Goal: Communication & Community: Answer question/provide support

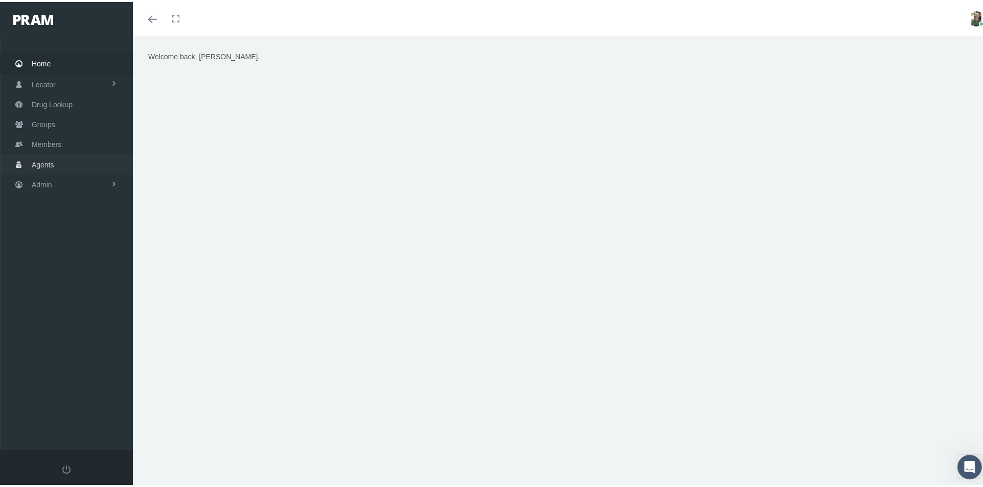
click at [53, 153] on span "Agents" at bounding box center [43, 162] width 22 height 19
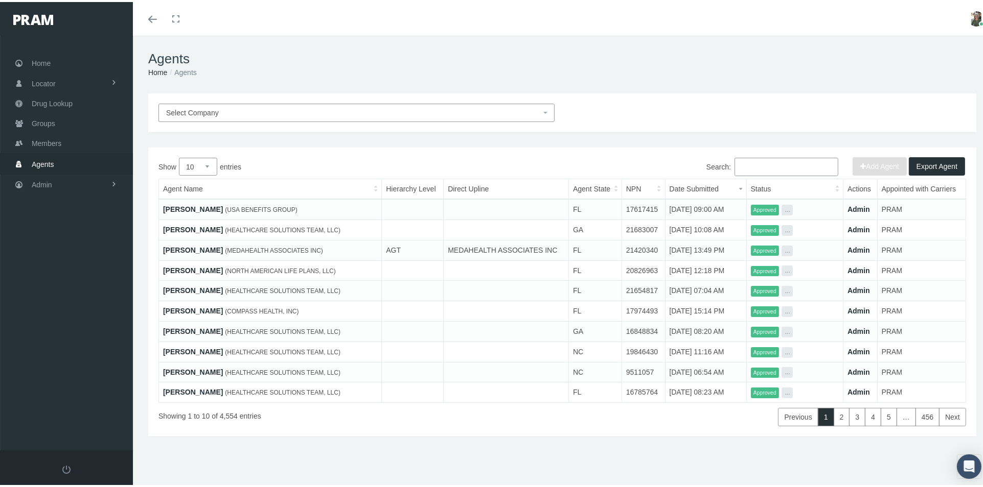
click at [738, 168] on input "Search:" at bounding box center [786, 165] width 104 height 18
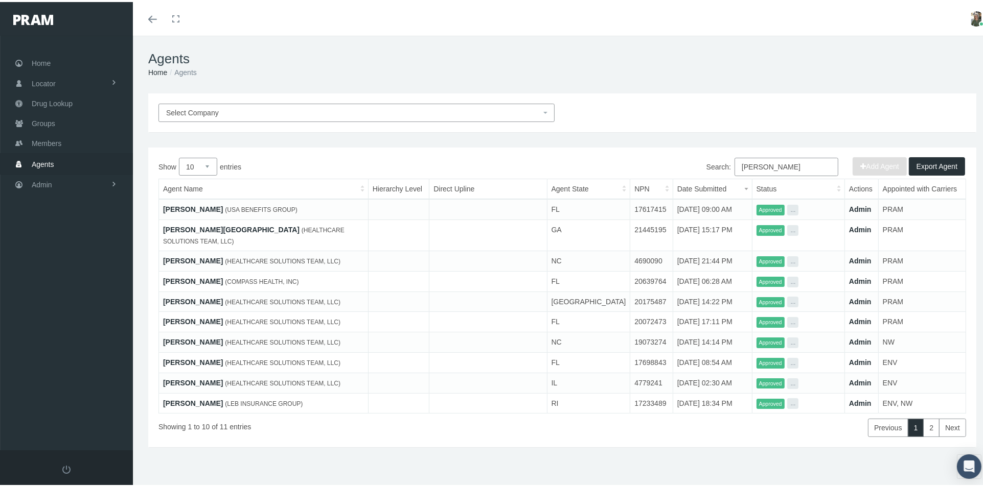
type input "jacque"
click at [191, 209] on link "JACQUELYNE Cassella" at bounding box center [193, 207] width 60 height 8
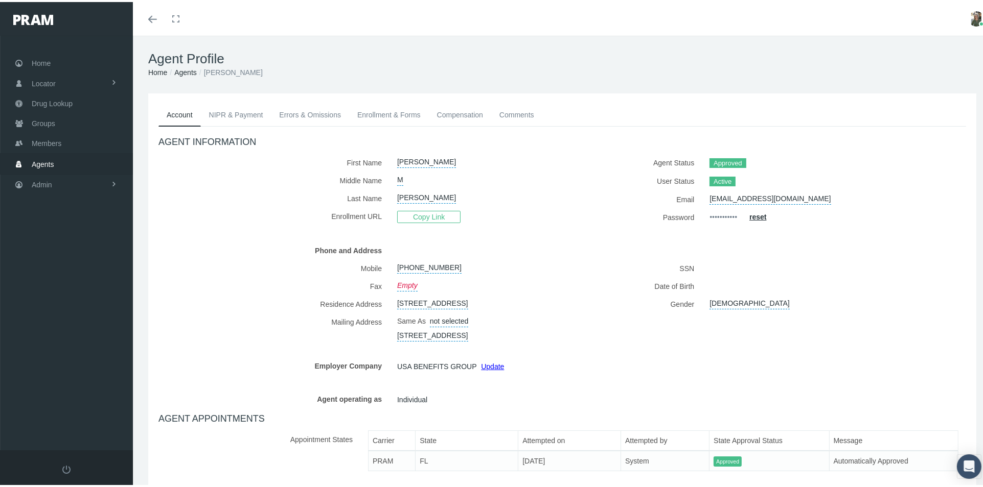
click at [346, 114] on link "Errors & Omissions" at bounding box center [310, 113] width 78 height 22
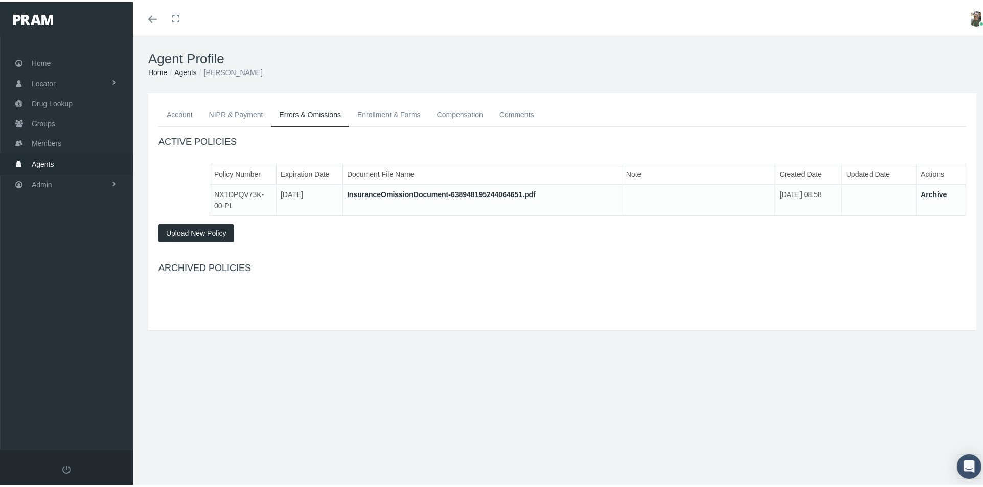
click at [505, 114] on link "Comments" at bounding box center [516, 113] width 51 height 22
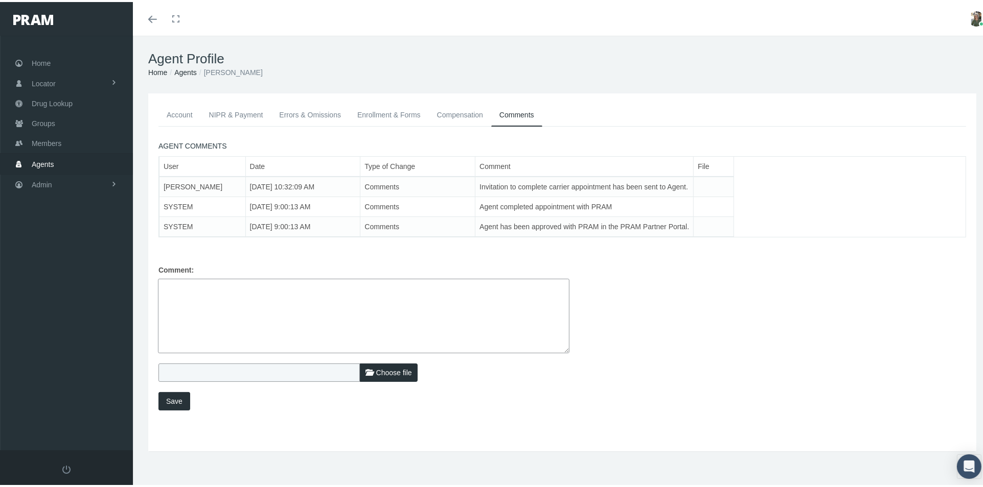
click at [395, 115] on link "Enrollment & Forms" at bounding box center [389, 113] width 80 height 22
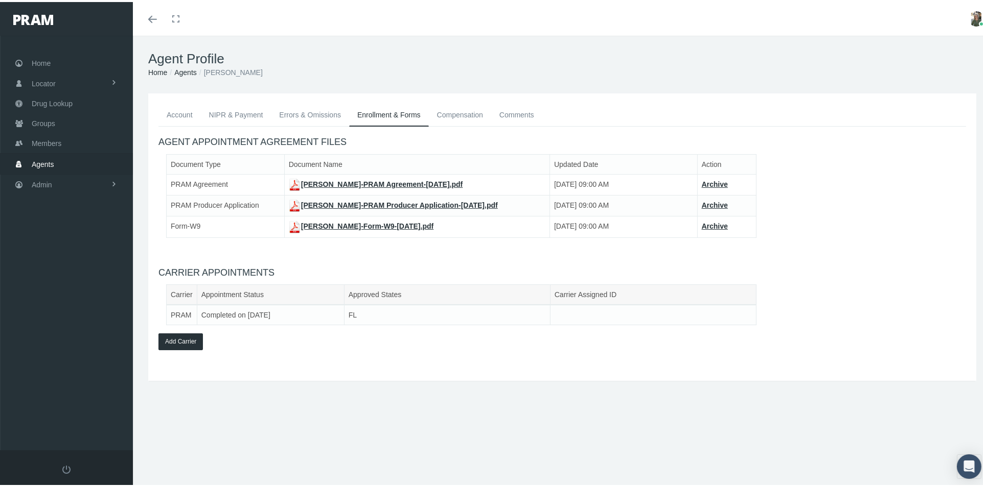
click at [317, 113] on link "Errors & Omissions" at bounding box center [310, 113] width 78 height 22
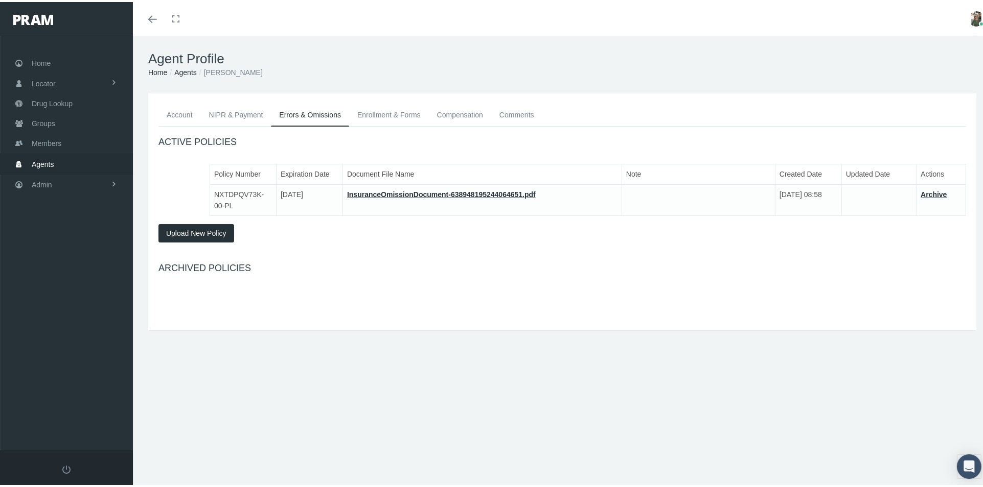
click at [250, 114] on link "NIPR & Payment" at bounding box center [236, 113] width 71 height 22
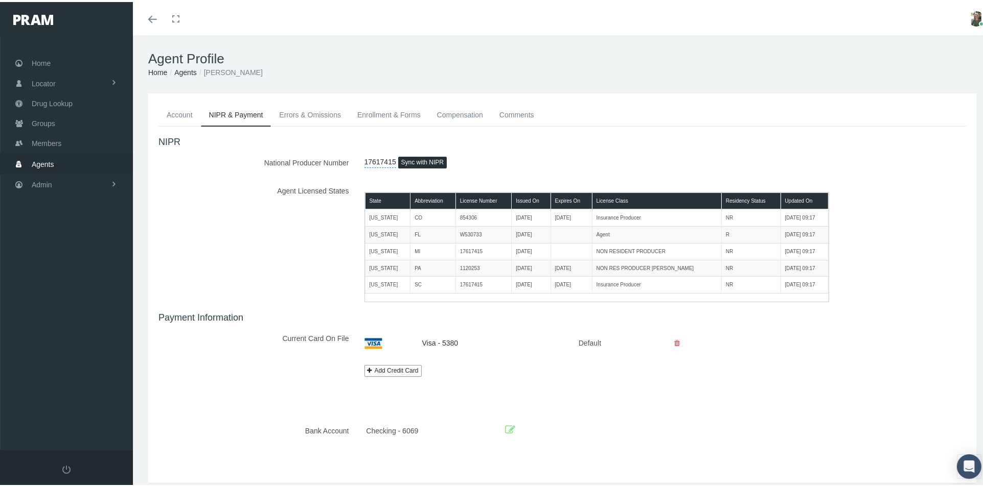
click at [503, 115] on link "Comments" at bounding box center [516, 113] width 51 height 22
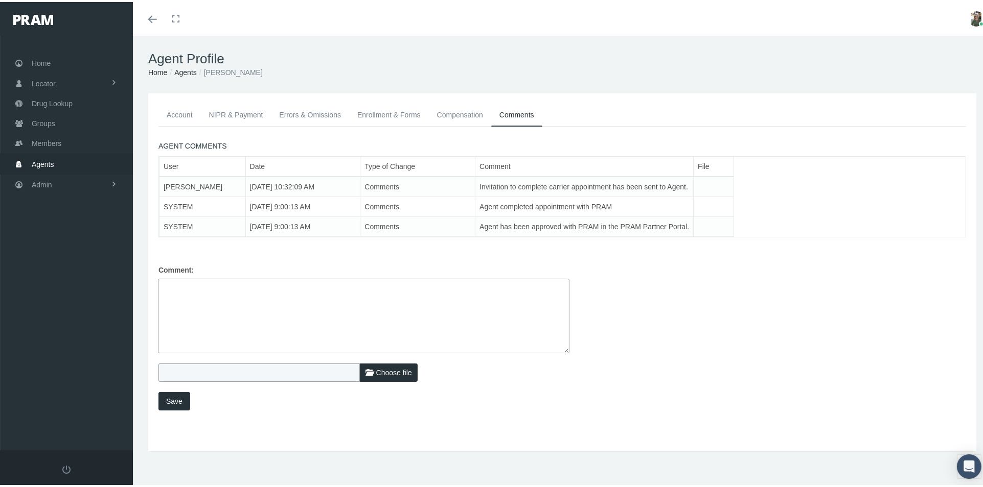
click at [221, 107] on link "NIPR & Payment" at bounding box center [236, 113] width 71 height 22
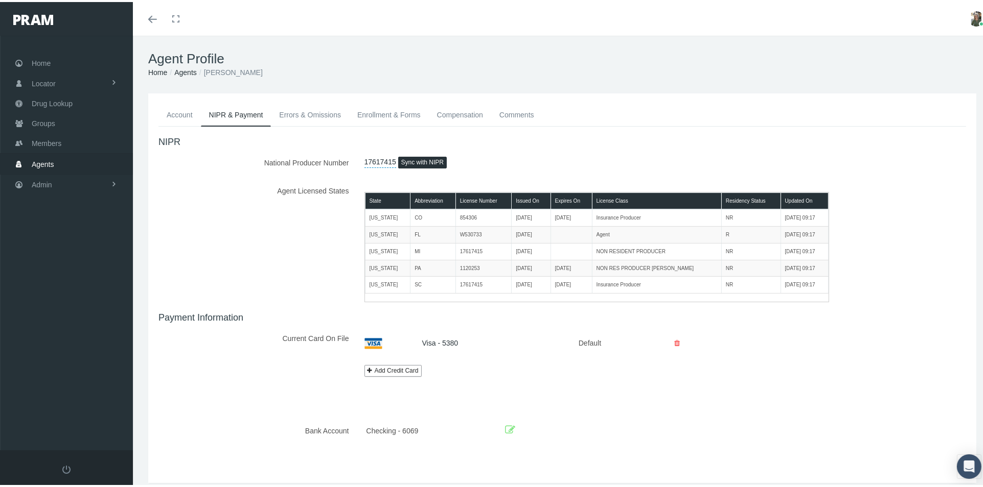
click at [181, 111] on link "Account" at bounding box center [179, 113] width 42 height 22
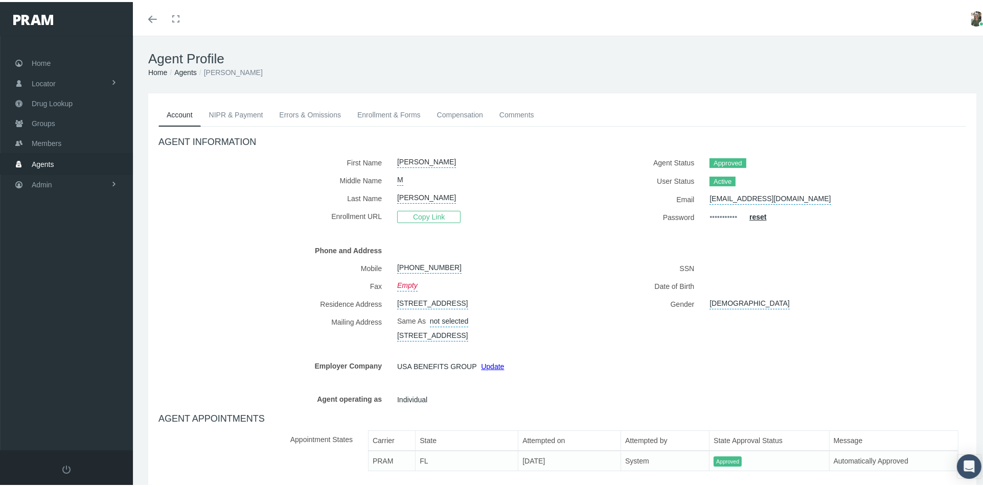
click at [234, 118] on link "NIPR & Payment" at bounding box center [236, 113] width 71 height 22
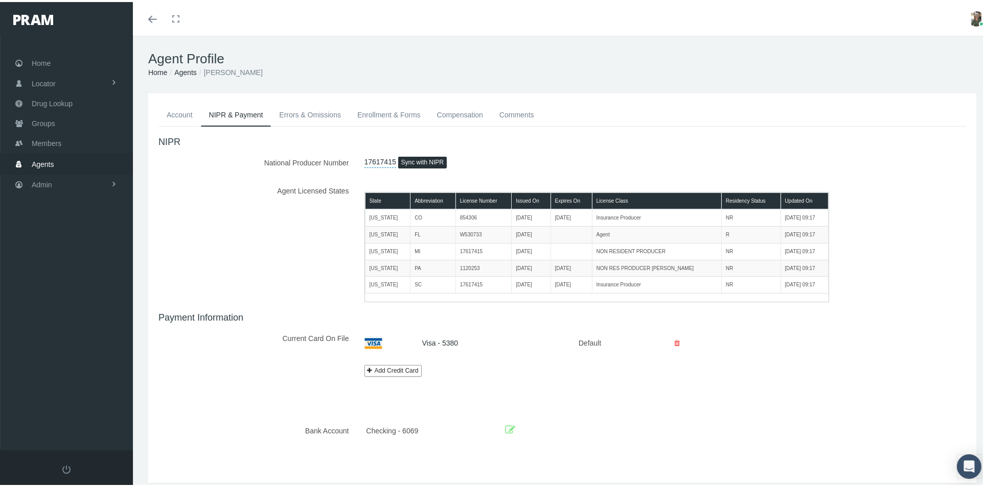
click at [299, 112] on link "Errors & Omissions" at bounding box center [310, 113] width 78 height 22
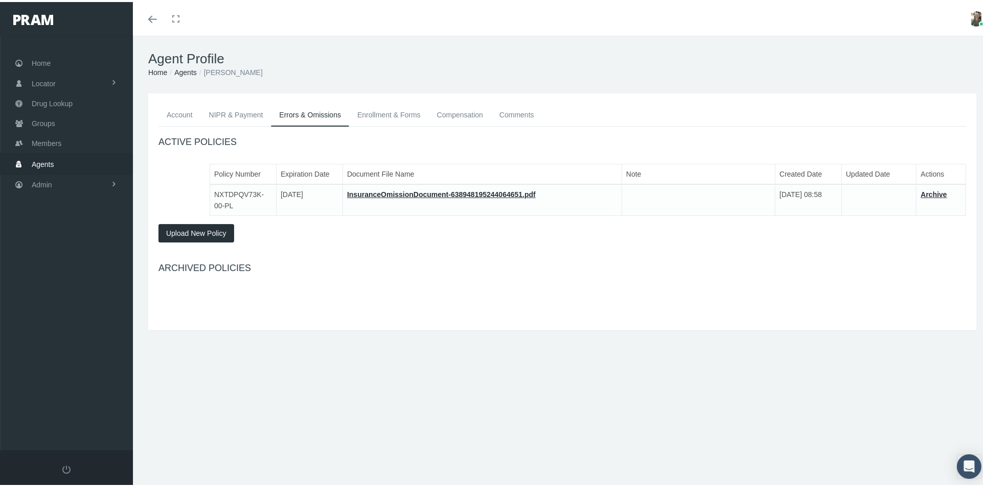
click at [367, 113] on link "Enrollment & Forms" at bounding box center [389, 113] width 80 height 22
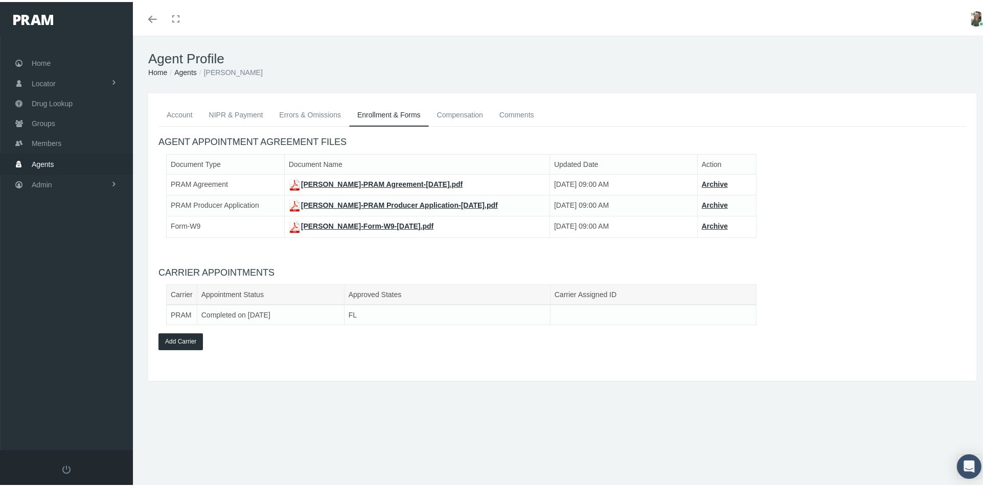
click at [449, 112] on link "Compensation" at bounding box center [460, 113] width 62 height 22
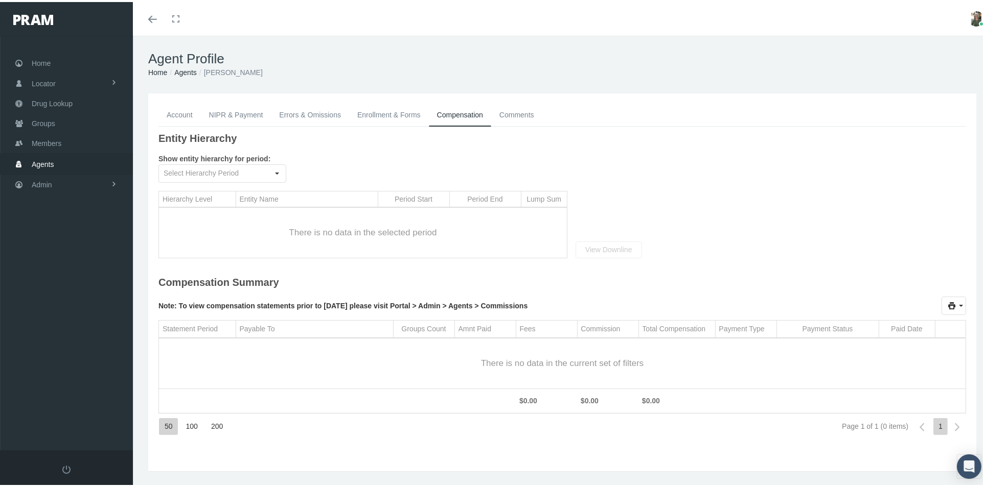
click at [506, 116] on link "Comments" at bounding box center [516, 113] width 51 height 22
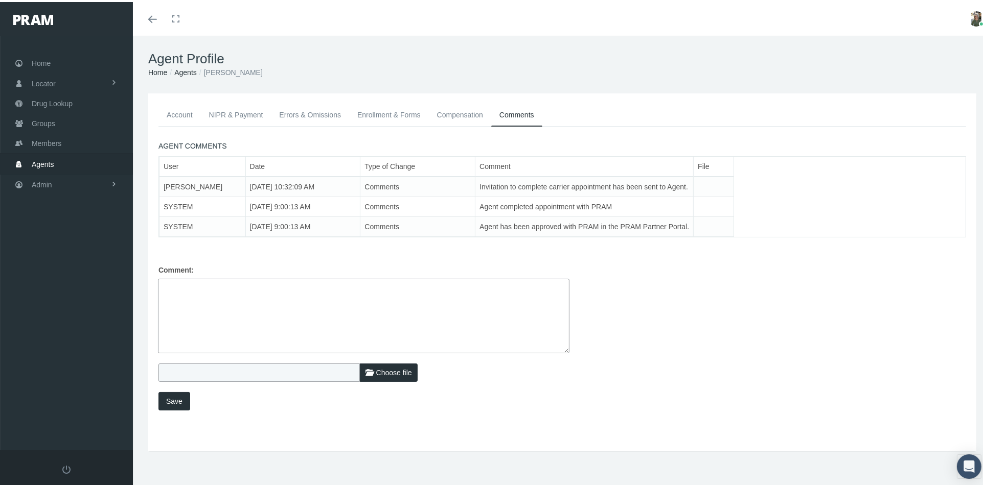
click at [179, 111] on link "Account" at bounding box center [179, 113] width 42 height 22
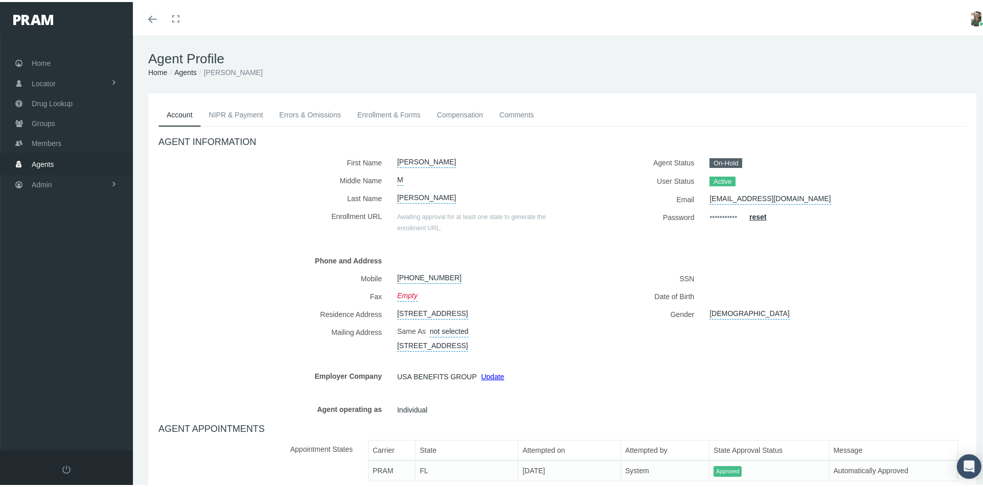
click at [503, 112] on link "Comments" at bounding box center [516, 113] width 51 height 22
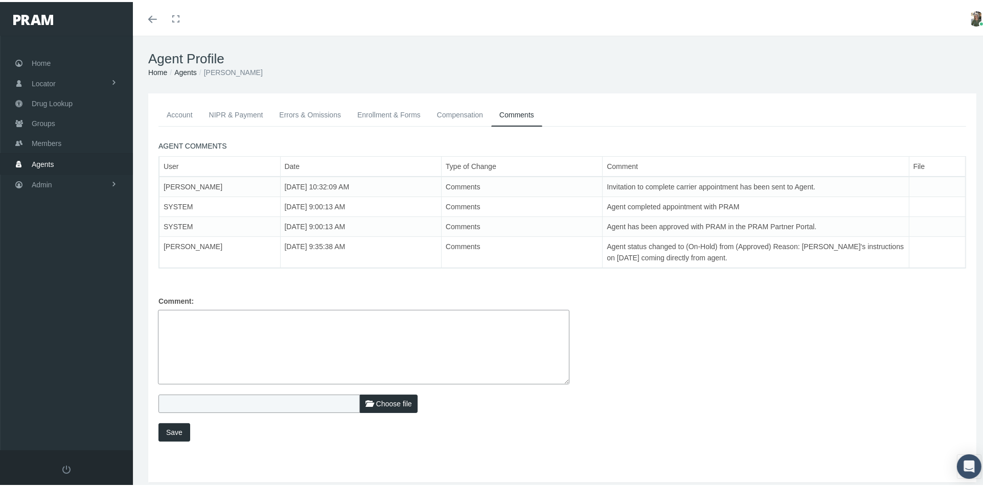
click at [197, 319] on textarea at bounding box center [363, 345] width 411 height 75
click at [420, 316] on textarea "Per member, after speaking with [PERSON_NAME], she want's to be on a temporary …" at bounding box center [363, 345] width 411 height 75
click at [417, 318] on textarea "Per member, after speaking with [PERSON_NAME], she want's to be on a temporary …" at bounding box center [363, 345] width 411 height 75
click at [551, 316] on textarea "Per member, after speaking with [PERSON_NAME], she want's to be on a temporary …" at bounding box center [363, 345] width 411 height 75
click at [279, 320] on textarea "Per member, after speaking with [PERSON_NAME], she want's to be on a temporary …" at bounding box center [363, 345] width 411 height 75
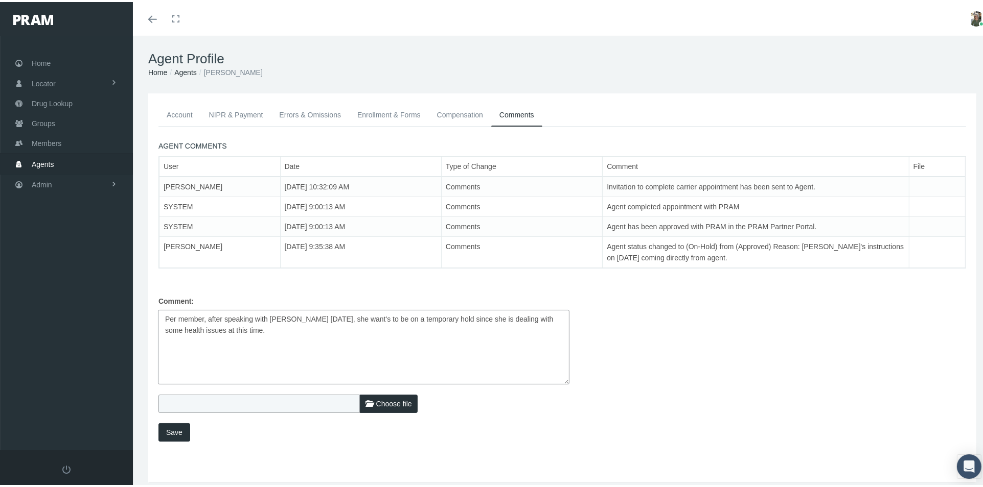
type textarea "Per member, after speaking with [PERSON_NAME] [DATE], she want's to be on a tem…"
click at [170, 431] on span "Save" at bounding box center [174, 431] width 16 height 8
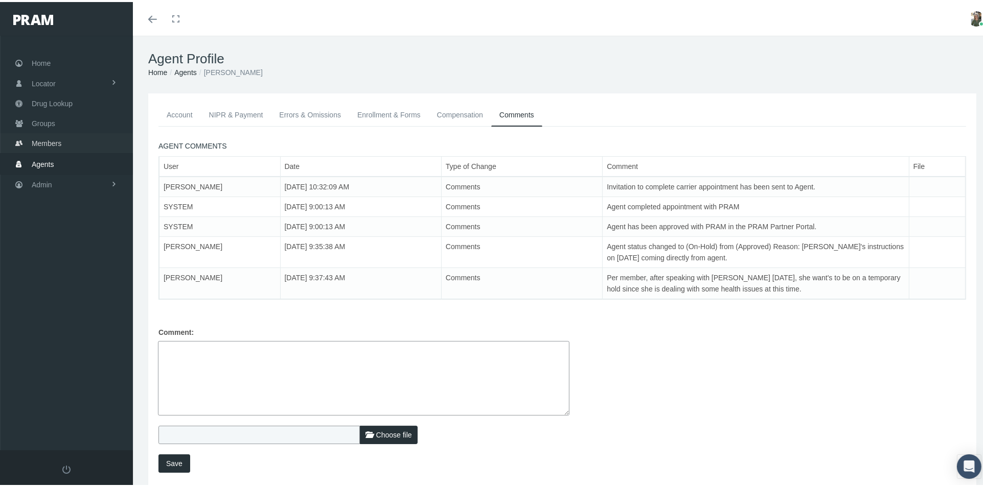
click at [67, 134] on link "Members" at bounding box center [66, 141] width 133 height 20
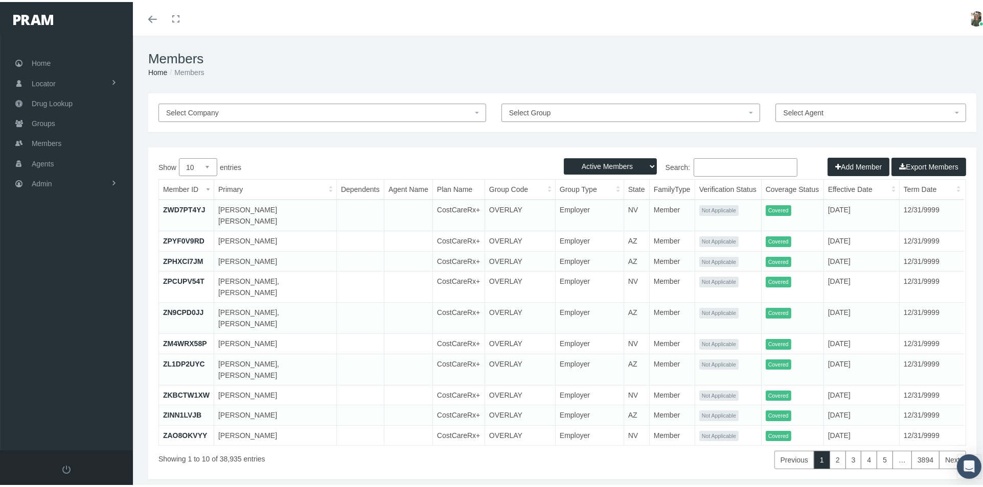
click at [748, 464] on div "Select Company Select Group Select Agent Loading... Active Members Terminated M…" at bounding box center [562, 299] width 858 height 417
click at [55, 176] on link "Admin" at bounding box center [66, 182] width 133 height 20
click at [66, 222] on link "Agents" at bounding box center [66, 223] width 133 height 18
click at [87, 201] on link "Security" at bounding box center [66, 204] width 133 height 18
click at [76, 259] on span "User Lookup" at bounding box center [60, 260] width 40 height 17
